Goal: Register for event/course

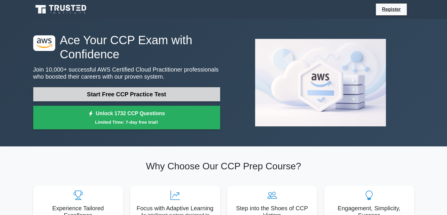
click at [120, 93] on link "Start Free CCP Practice Test" at bounding box center [126, 94] width 187 height 14
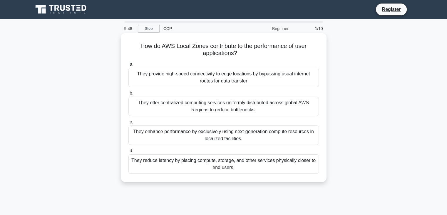
click at [218, 109] on div "They offer centralized computing services uniformly distributed across global A…" at bounding box center [224, 105] width 191 height 19
click at [129, 95] on input "b. They offer centralized computing services uniformly distributed across globa…" at bounding box center [129, 93] width 0 height 4
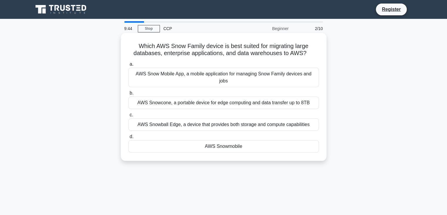
click at [159, 74] on div "AWS Snow Mobile App, a mobile application for managing Snow Family devices and …" at bounding box center [224, 77] width 191 height 19
click at [129, 66] on input "a. AWS Snow Mobile App, a mobile application for managing Snow Family devices a…" at bounding box center [129, 64] width 0 height 4
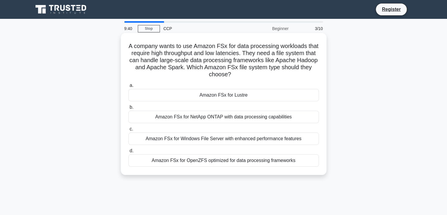
click at [238, 96] on div "Amazon FSx for Lustre" at bounding box center [224, 95] width 191 height 12
click at [129, 87] on input "a. Amazon FSx for Lustre" at bounding box center [129, 86] width 0 height 4
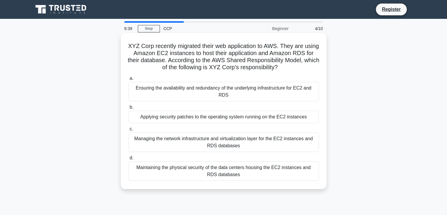
click at [199, 141] on div "Managing the network infrastructure and virtualization layer for the EC2 instan…" at bounding box center [224, 141] width 191 height 19
click at [129, 131] on input "c. Managing the network infrastructure and virtualization layer for the EC2 ins…" at bounding box center [129, 129] width 0 height 4
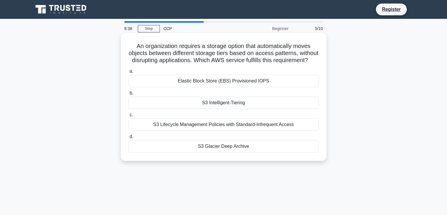
click at [209, 109] on div "S3 Intelligent-Tiering" at bounding box center [224, 102] width 191 height 12
click at [129, 95] on input "b. S3 Intelligent-Tiering" at bounding box center [129, 93] width 0 height 4
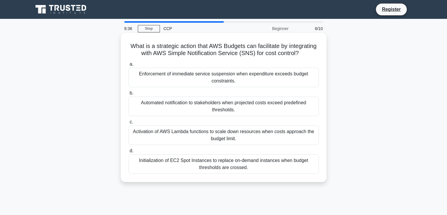
click at [218, 145] on div "Activation of AWS Lambda functions to scale down resources when costs approach …" at bounding box center [224, 134] width 191 height 19
click at [129, 124] on input "c. Activation of AWS Lambda functions to scale down resources when costs approa…" at bounding box center [129, 122] width 0 height 4
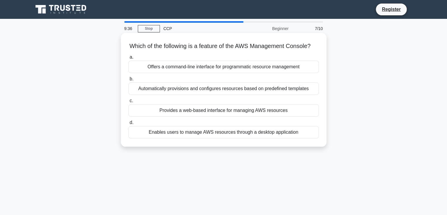
click at [220, 144] on div "Which of the following is a feature of the AWS Management Console? .spinner_0XT…" at bounding box center [223, 89] width 201 height 109
click at [219, 138] on div "Enables users to manage AWS resources through a desktop application" at bounding box center [224, 132] width 191 height 12
click at [129, 124] on input "d. Enables users to manage AWS resources through a desktop application" at bounding box center [129, 123] width 0 height 4
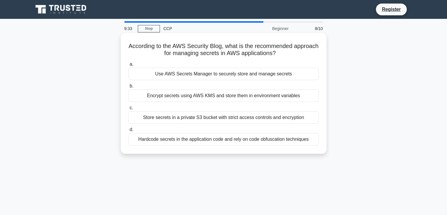
click at [201, 71] on div "Use AWS Secrets Manager to securely store and manage secrets" at bounding box center [224, 74] width 191 height 12
click at [129, 66] on input "a. Use AWS Secrets Manager to securely store and manage secrets" at bounding box center [129, 64] width 0 height 4
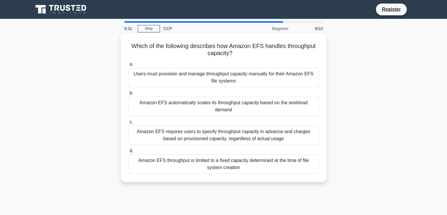
click at [183, 106] on div "Amazon EFS automatically scales its throughput capacity based on the workload d…" at bounding box center [224, 105] width 191 height 19
click at [129, 95] on input "b. Amazon EFS automatically scales its throughput capacity based on the workloa…" at bounding box center [129, 93] width 0 height 4
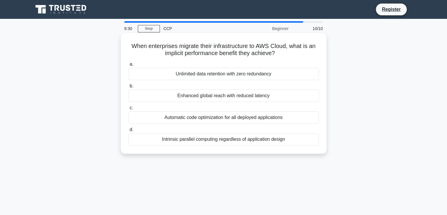
click at [208, 99] on div "Enhanced global reach with reduced latency" at bounding box center [224, 95] width 191 height 12
click at [129, 88] on input "b. Enhanced global reach with reduced latency" at bounding box center [129, 86] width 0 height 4
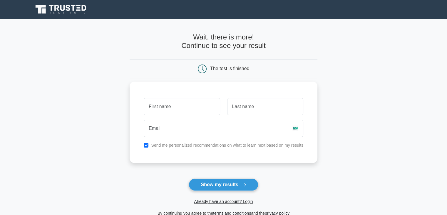
click at [173, 108] on input "text" at bounding box center [182, 106] width 76 height 17
type input "Prasad"
click at [244, 102] on input "text" at bounding box center [265, 106] width 76 height 17
type input "Upade"
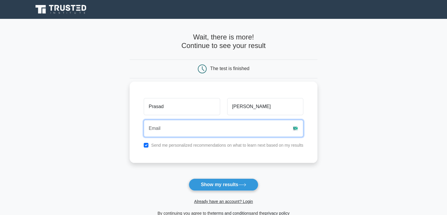
click at [226, 128] on input "email" at bounding box center [224, 128] width 160 height 17
type input "prasadupade@gmail.com"
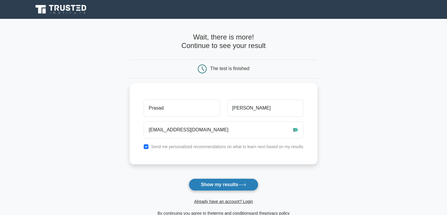
click at [215, 185] on button "Show my results" at bounding box center [223, 184] width 69 height 12
